Goal: Transaction & Acquisition: Subscribe to service/newsletter

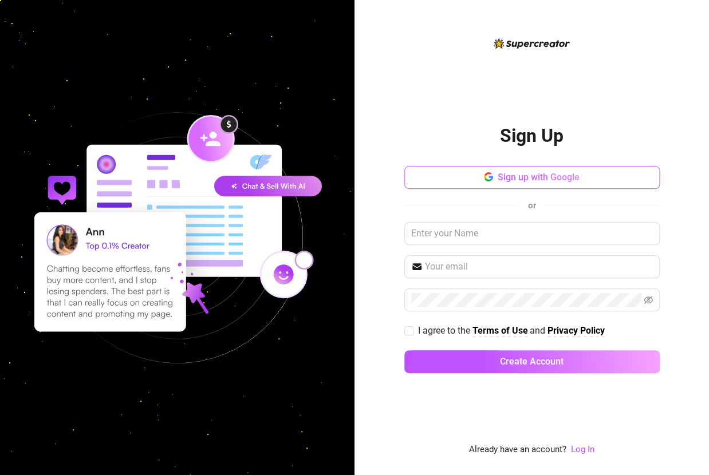
click at [554, 185] on button "Sign up with Google" at bounding box center [531, 177] width 255 height 23
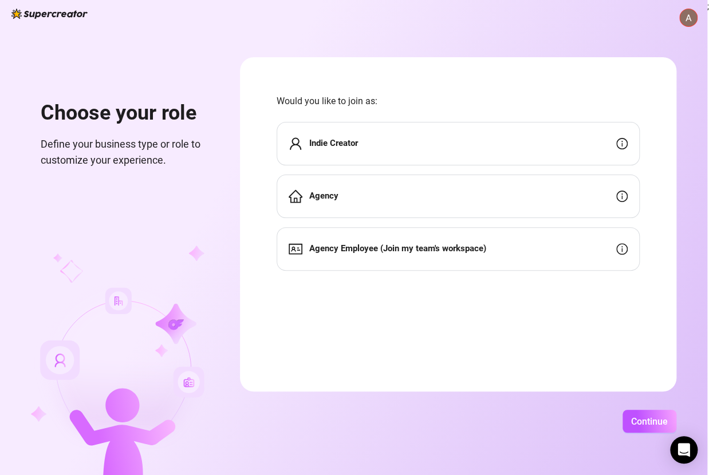
click at [436, 262] on div "Agency Employee (Join my team's workspace)" at bounding box center [458, 249] width 363 height 44
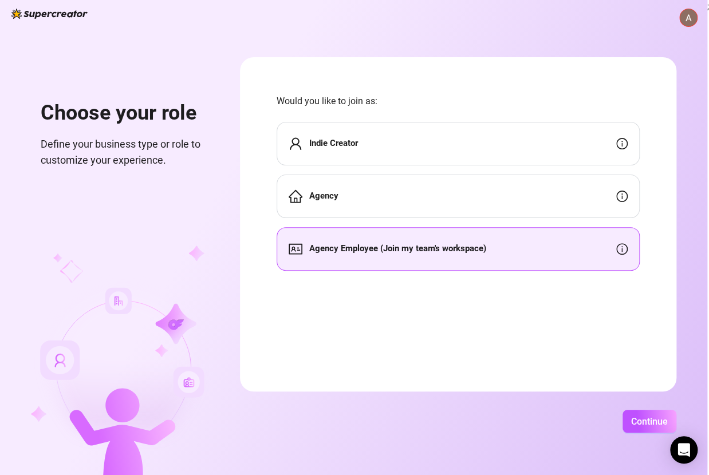
click at [437, 259] on div "Agency Employee (Join my team's workspace)" at bounding box center [458, 249] width 363 height 44
click at [645, 420] on span "Continue" at bounding box center [649, 421] width 37 height 11
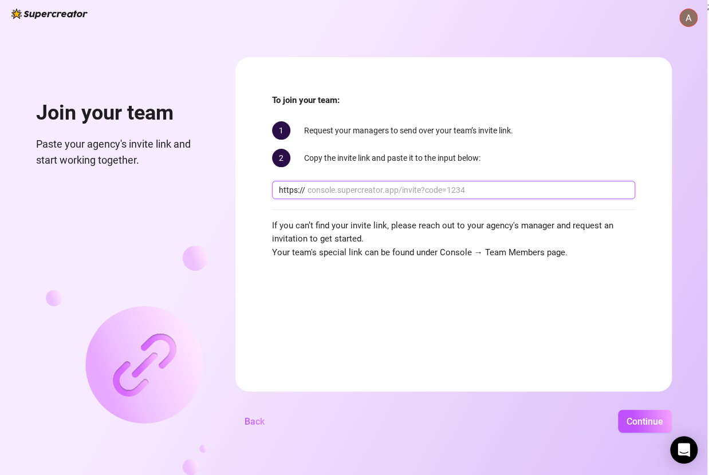
paste input "console.supercreator.app/invite?code=ex9p8CB5MbYFC0n1UXRFWxGJzep2&workspace=Dre…"
type input "console.supercreator.app/invite?code=ex9p8CB5MbYFC0n1UXRFWxGJzep2&workspace=Dre…"
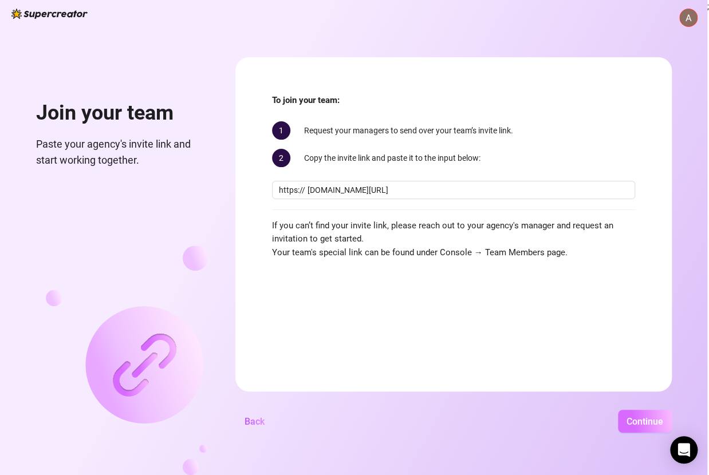
scroll to position [0, 0]
click at [627, 413] on button "Continue" at bounding box center [645, 421] width 54 height 23
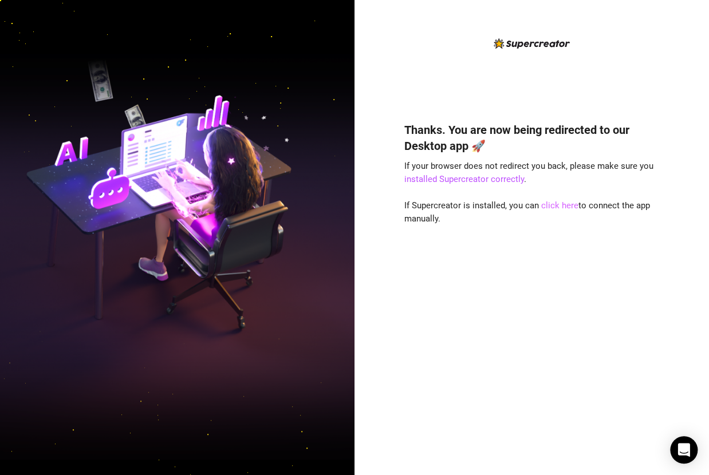
click at [568, 206] on link "click here" at bounding box center [559, 205] width 37 height 10
click at [534, 105] on div "Thanks. You are now being redirected to our Desktop app 🚀 If your browser does …" at bounding box center [531, 247] width 255 height 420
